Goal: Find specific page/section: Find specific page/section

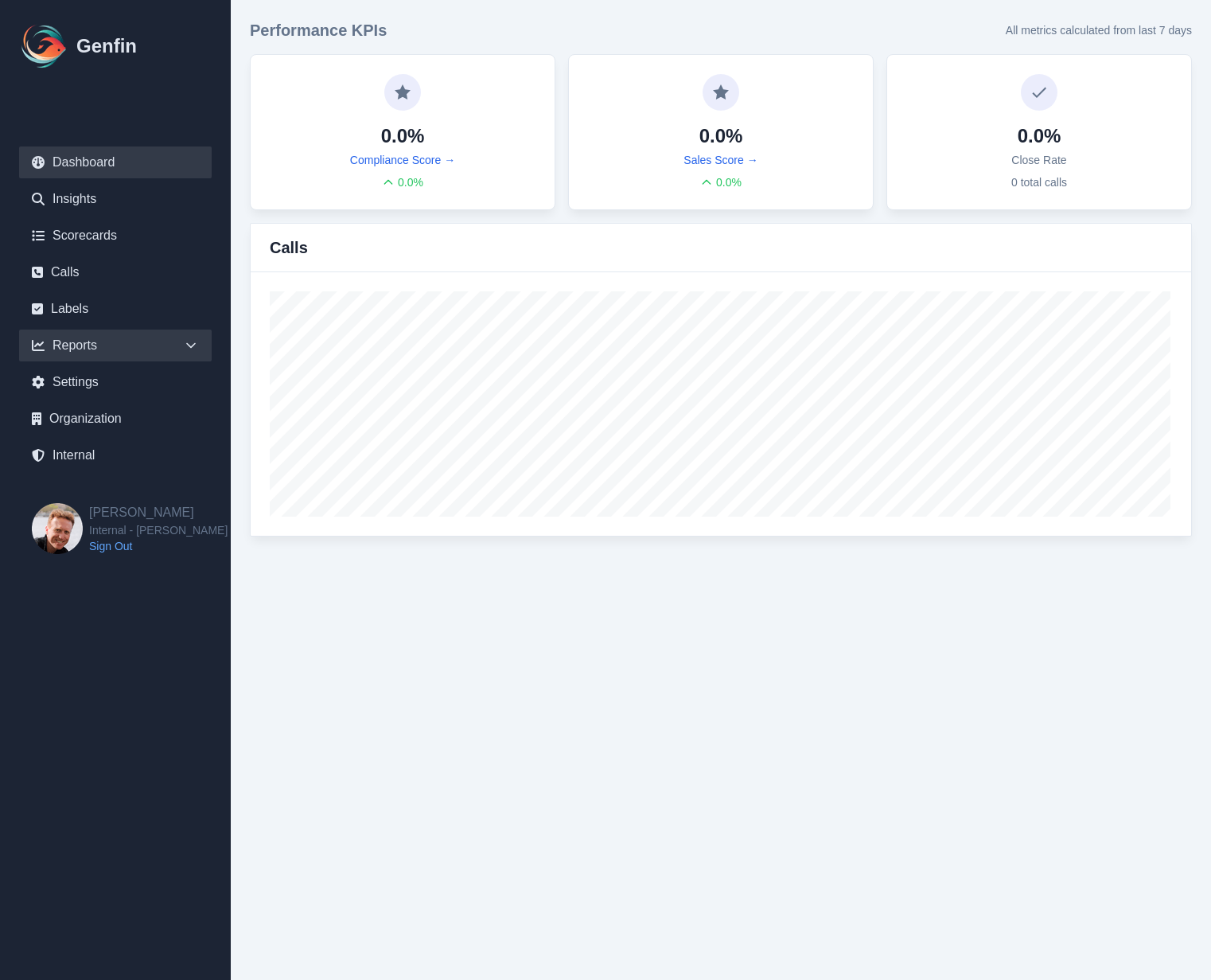
click at [193, 341] on icon at bounding box center [191, 346] width 16 height 16
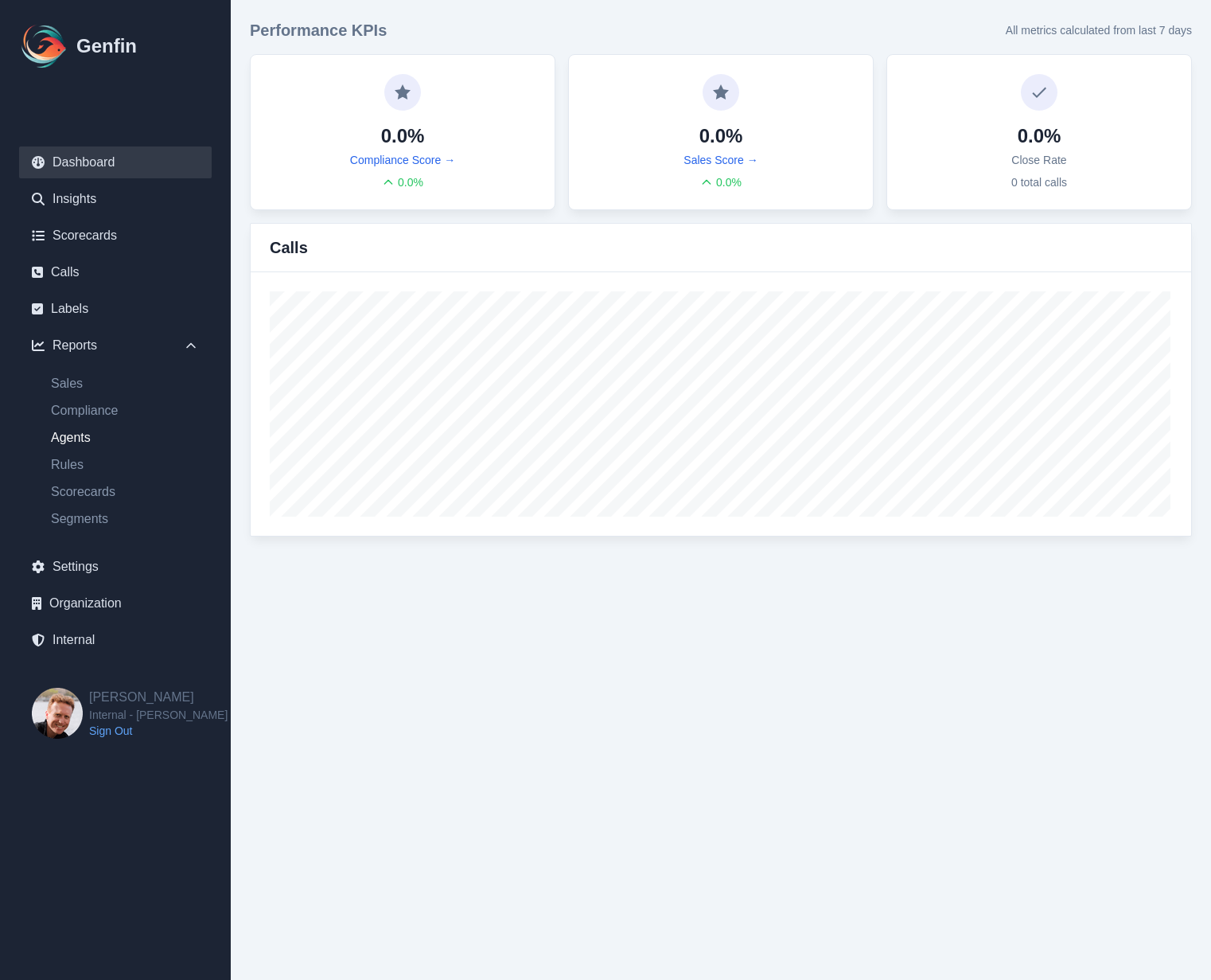
click at [83, 434] on link "Agents" at bounding box center [125, 438] width 174 height 19
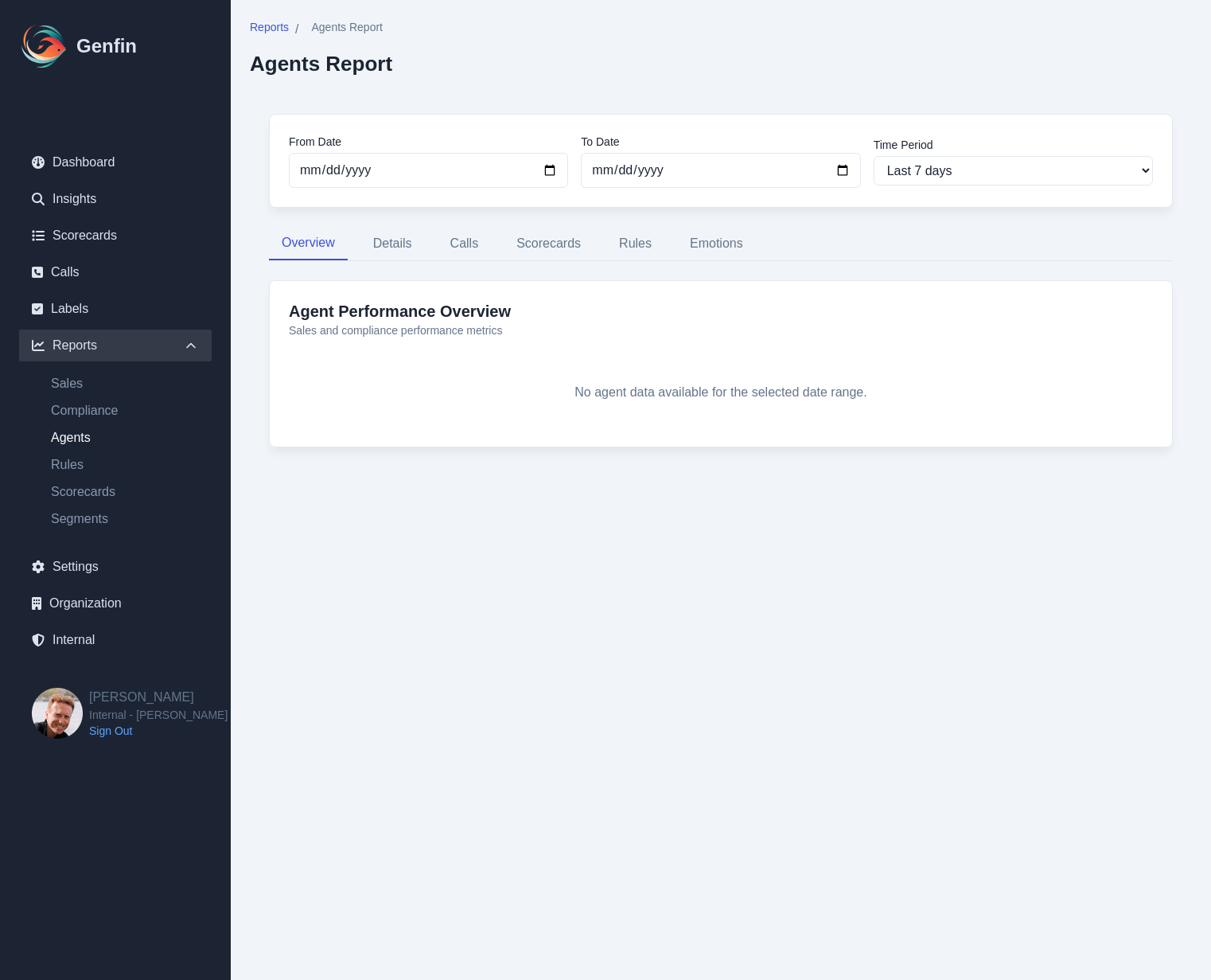
click at [255, 376] on div "From Date [DATE] To Date [DATE] Time Period Last 7 days Last 14 days Last 30 da…" at bounding box center [721, 290] width 943 height 391
click at [402, 244] on button "Details" at bounding box center [392, 244] width 65 height 34
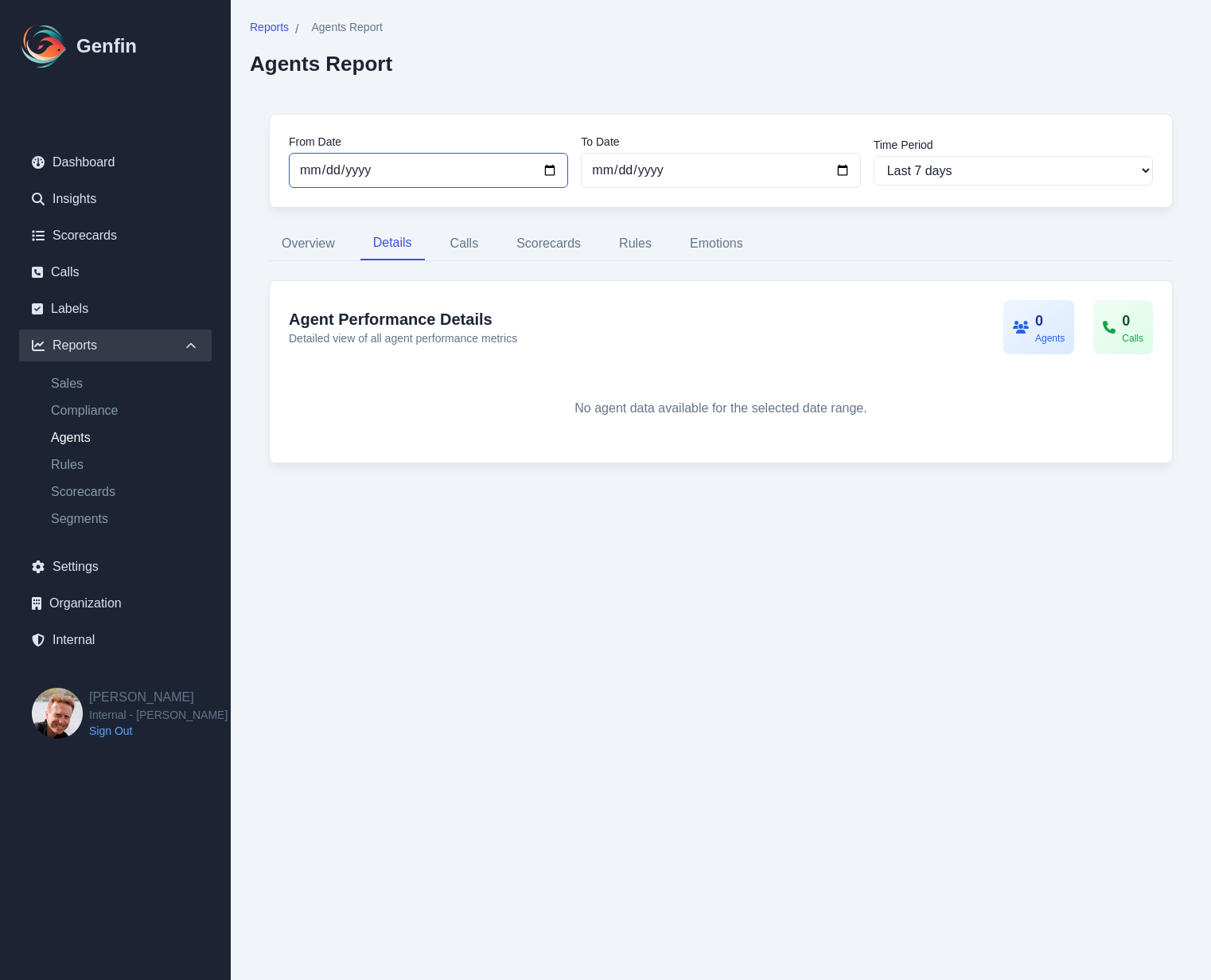
click at [359, 168] on input "[DATE]" at bounding box center [428, 171] width 279 height 35
type input "[DATE]"
select select "custom"
click at [244, 309] on div "Reports / Agents Report Agents Report From Date [DATE] To Date [DATE] Time Peri…" at bounding box center [721, 251] width 981 height 502
